Goal: Navigation & Orientation: Find specific page/section

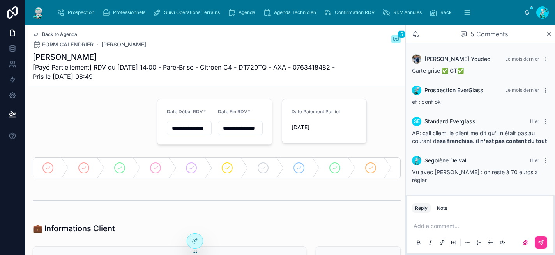
click at [62, 12] on icon "scrollable content" at bounding box center [61, 13] width 8 height 8
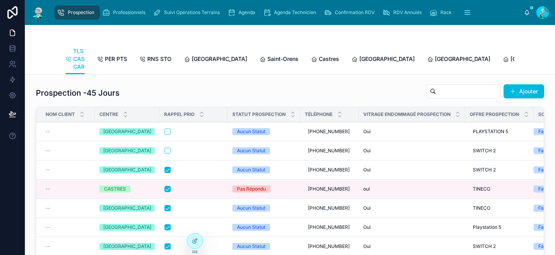
click at [207, 61] on span "[GEOGRAPHIC_DATA]" at bounding box center [219, 59] width 55 height 8
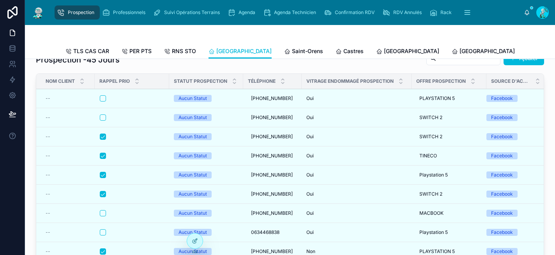
scroll to position [5, 0]
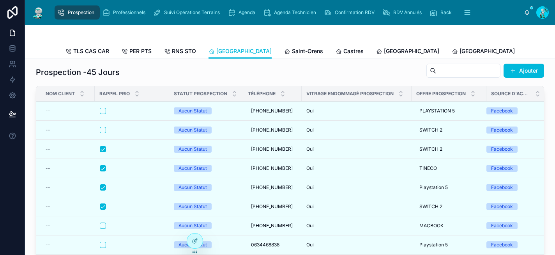
click at [292, 50] on span "Saint-Orens" at bounding box center [307, 51] width 31 height 8
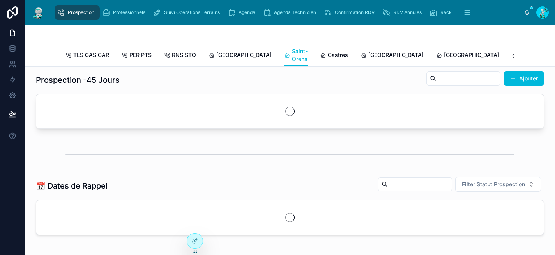
scroll to position [13, 0]
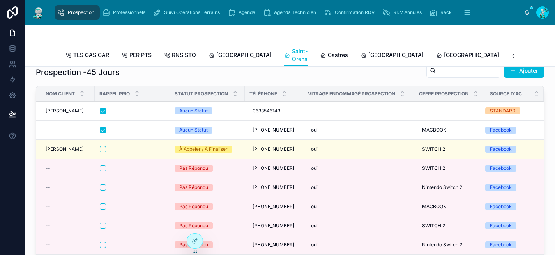
click at [328, 54] on span "Castres" at bounding box center [338, 55] width 20 height 8
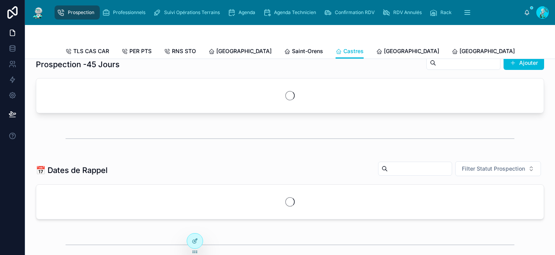
scroll to position [5, 0]
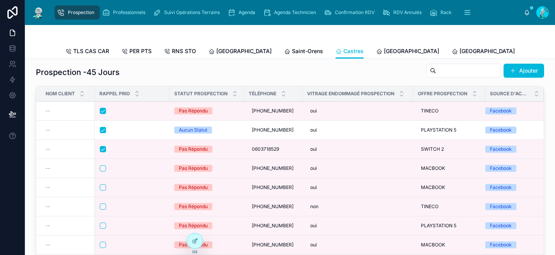
click at [384, 51] on span "[GEOGRAPHIC_DATA]" at bounding box center [411, 51] width 55 height 8
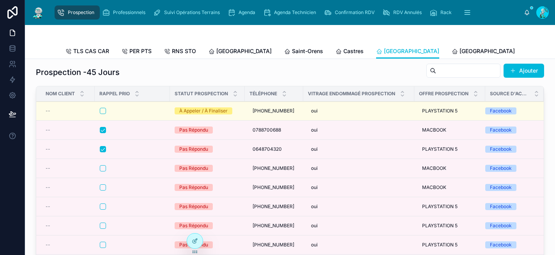
click at [460, 51] on span "[GEOGRAPHIC_DATA]" at bounding box center [487, 51] width 55 height 8
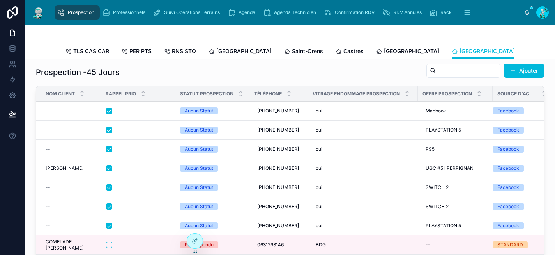
click at [535, 49] on span "[GEOGRAPHIC_DATA]" at bounding box center [562, 51] width 55 height 8
